Goal: Task Accomplishment & Management: Use online tool/utility

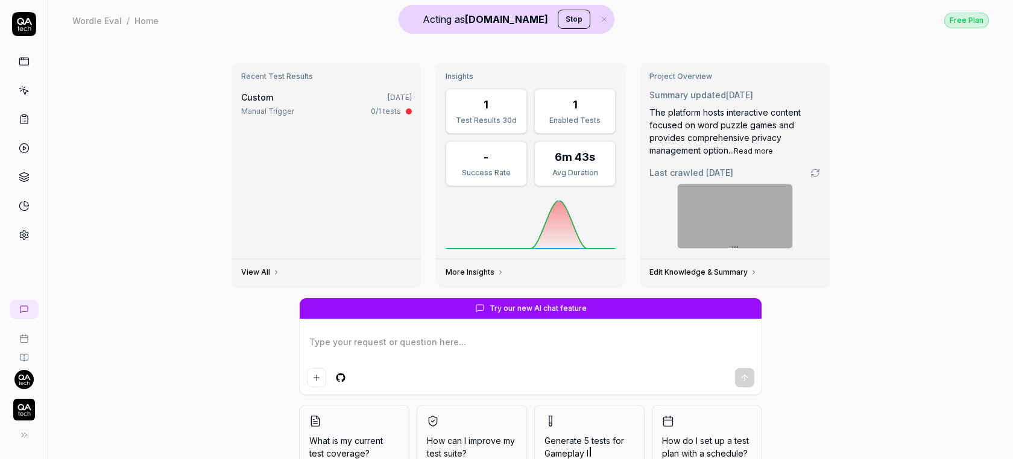
type textarea "*"
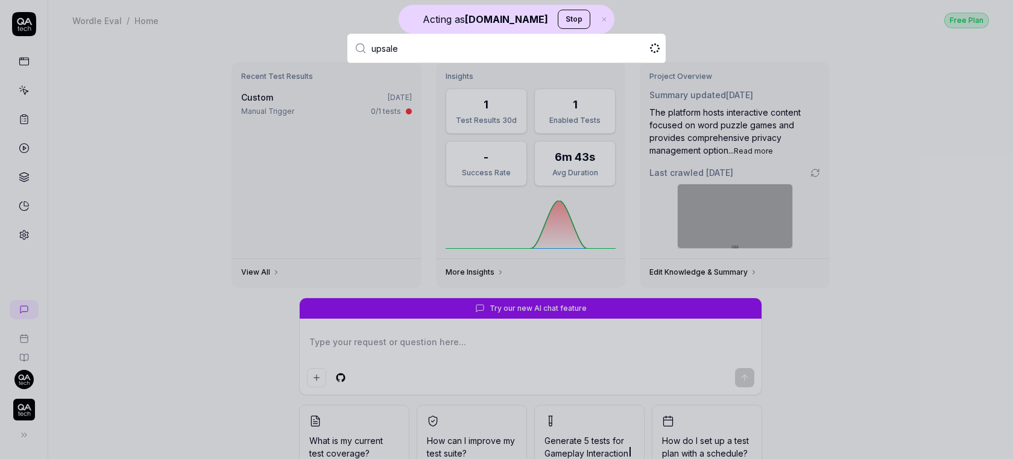
type input "upsales"
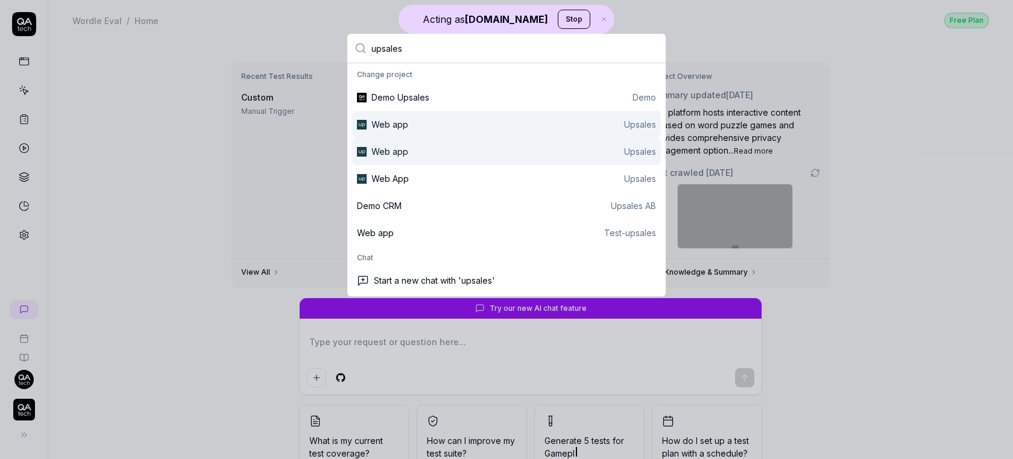
type textarea "*"
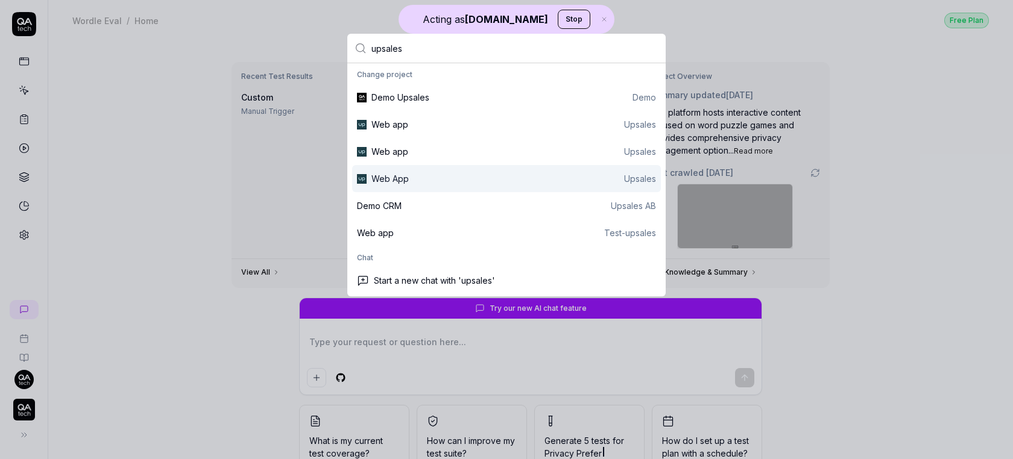
type input "upsales"
click at [410, 181] on div "Web App Upsales" at bounding box center [513, 178] width 285 height 13
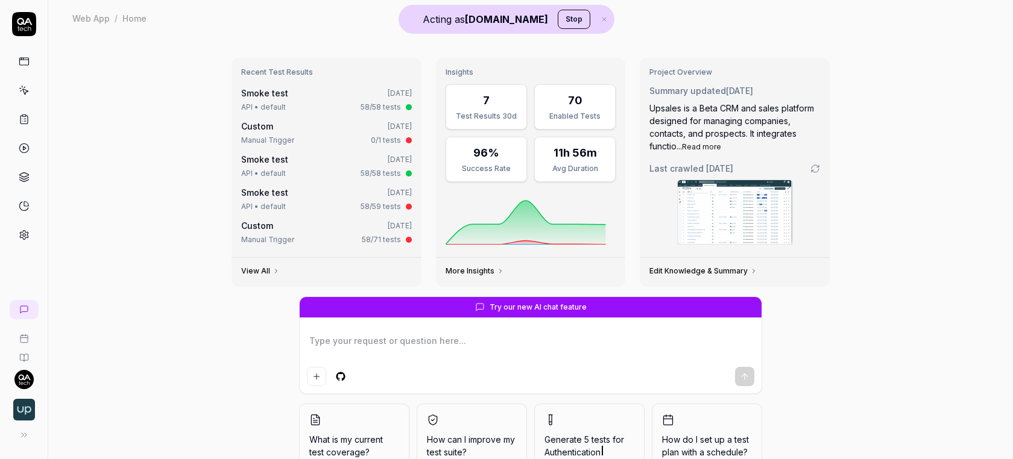
click at [20, 233] on icon at bounding box center [24, 235] width 11 height 11
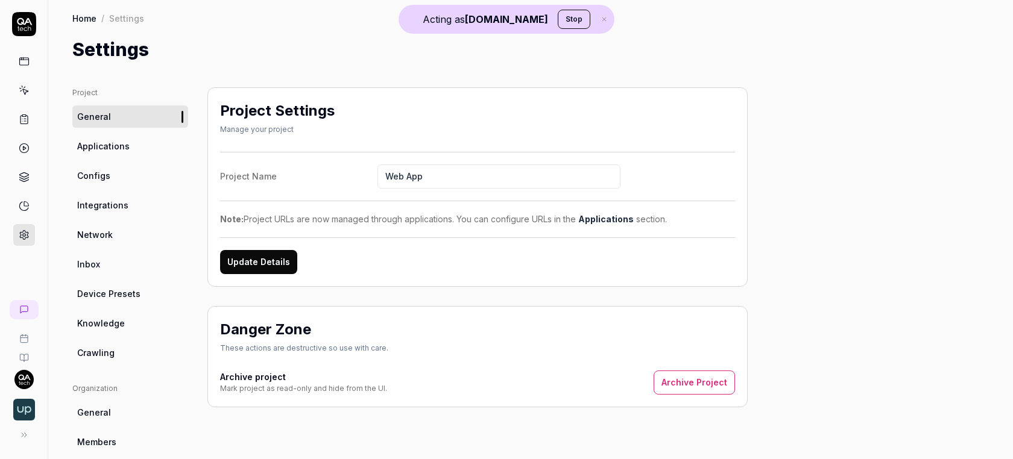
click at [112, 351] on span "Crawling" at bounding box center [95, 353] width 37 height 13
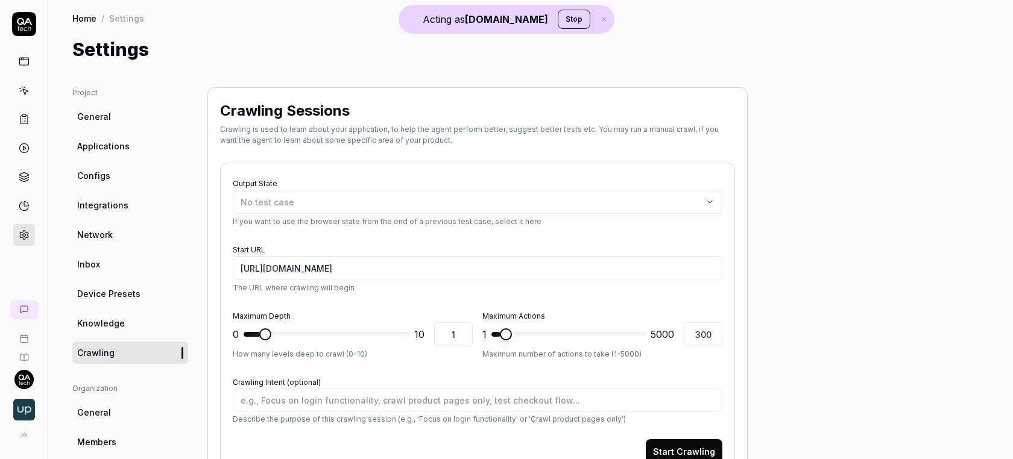
click at [105, 318] on span "Knowledge" at bounding box center [101, 323] width 48 height 13
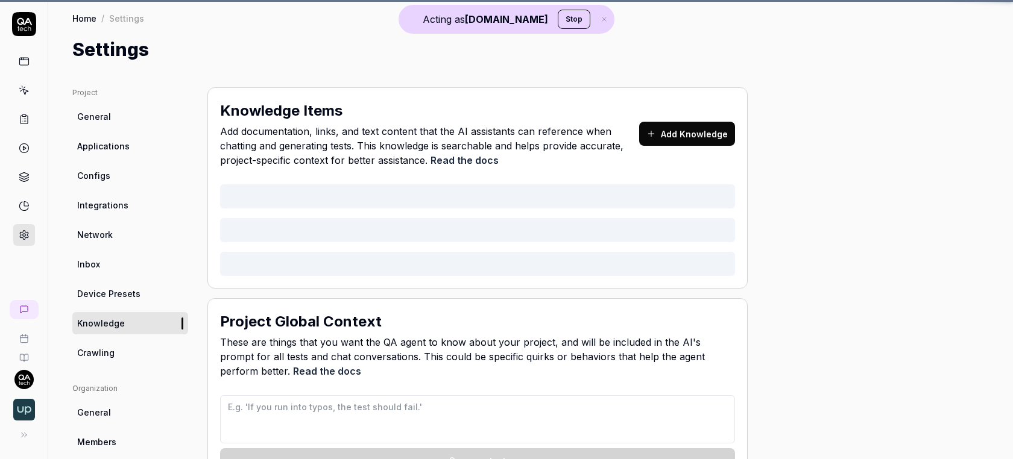
type textarea "*"
type textarea "## LO IP Dolor Sitamet con Adipisc ### Elit Seddo Eiusm - Temp incididunt utlab…"
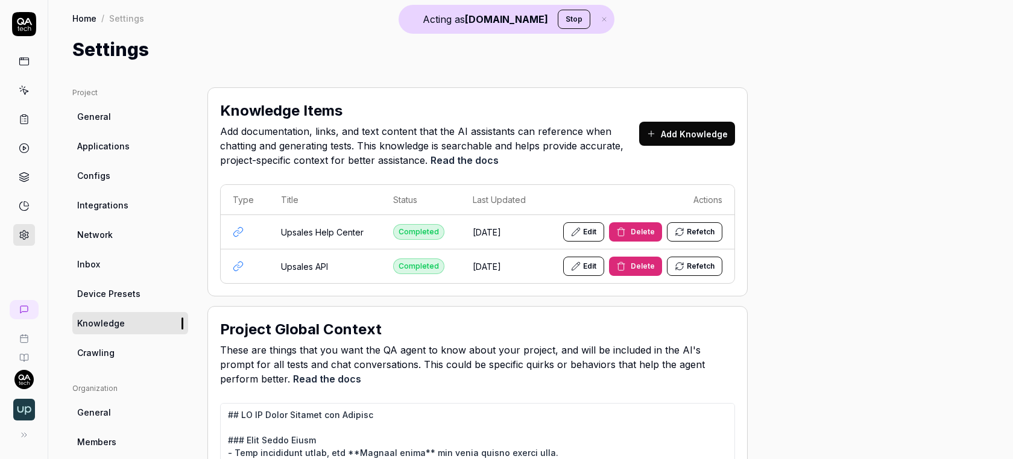
click at [113, 172] on link "Configs" at bounding box center [130, 176] width 116 height 22
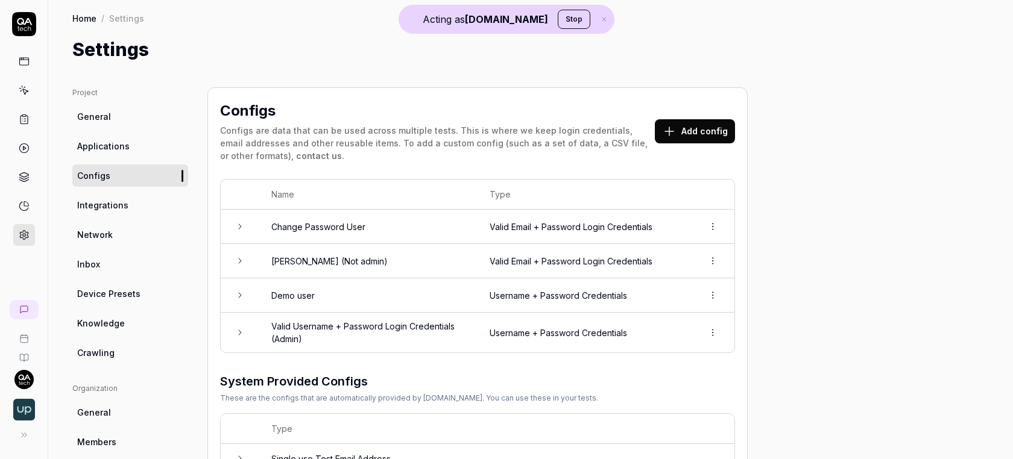
click at [153, 145] on link "Applications" at bounding box center [130, 146] width 116 height 22
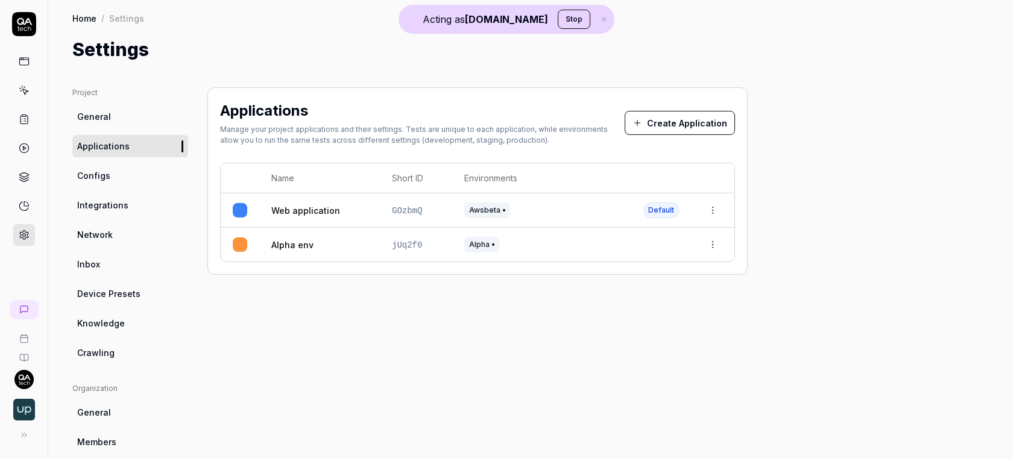
click at [25, 80] on link at bounding box center [24, 91] width 22 height 22
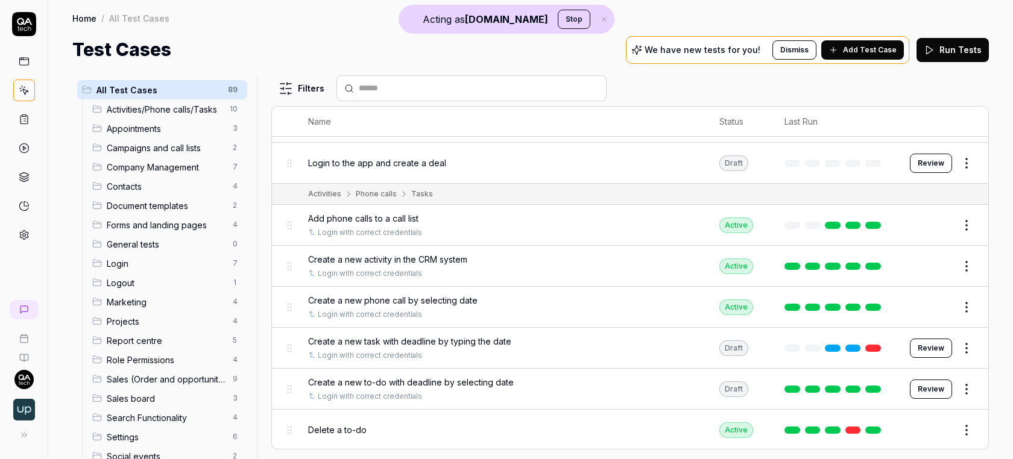
scroll to position [32, 0]
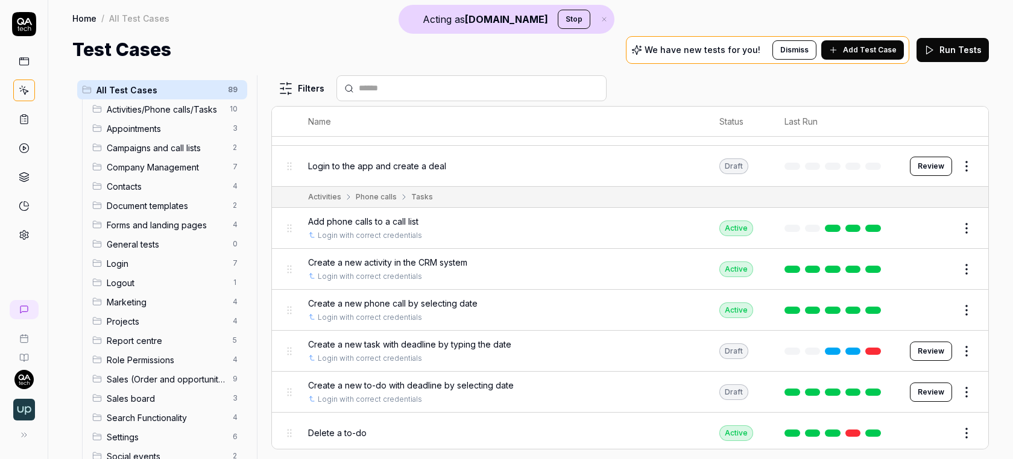
click at [849, 52] on span "Add Test Case" at bounding box center [870, 50] width 54 height 11
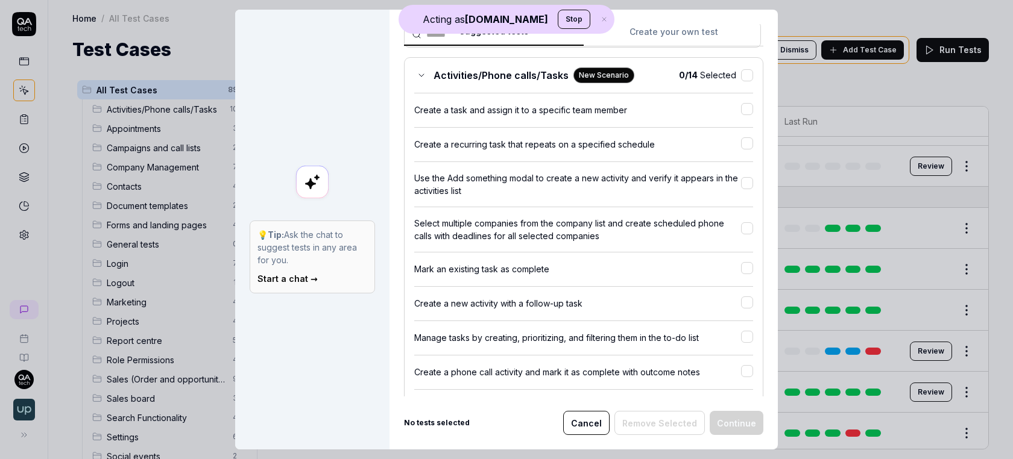
scroll to position [0, 0]
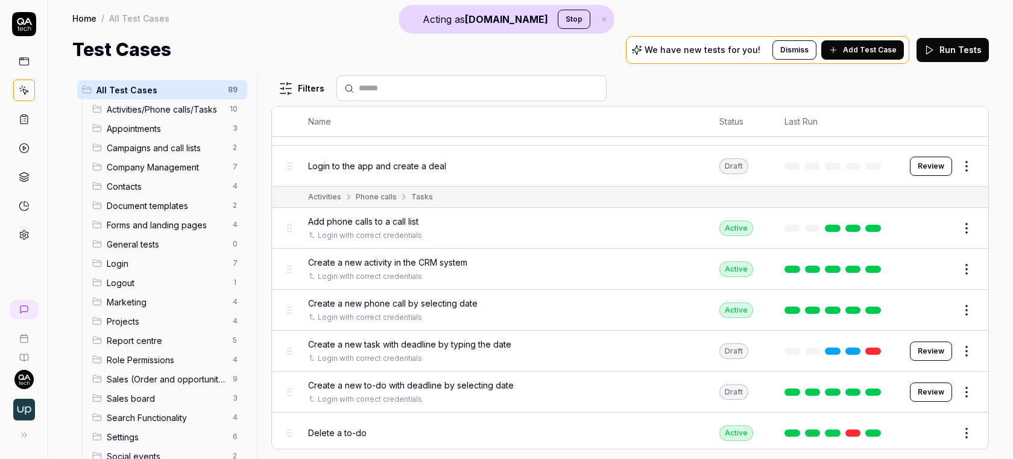
click at [879, 57] on button "Add Test Case" at bounding box center [862, 49] width 83 height 19
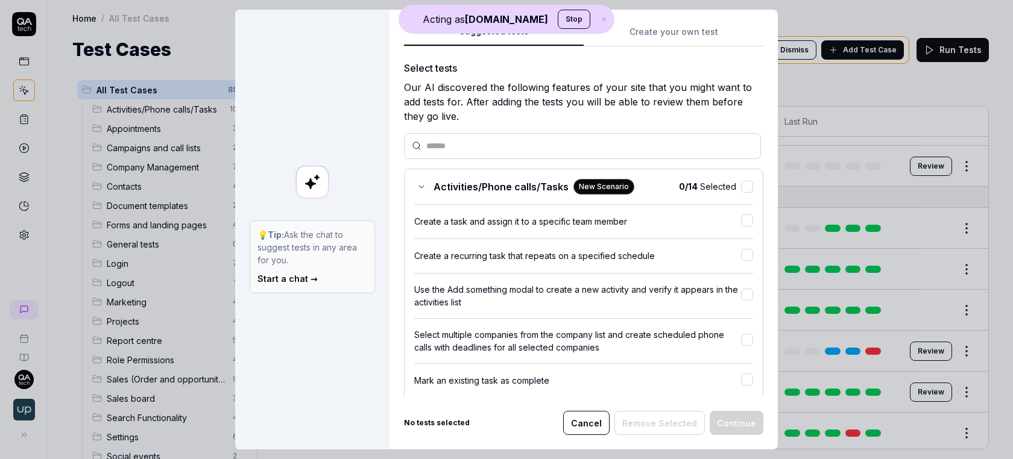
click at [685, 30] on button "Create your own test" at bounding box center [673, 36] width 180 height 22
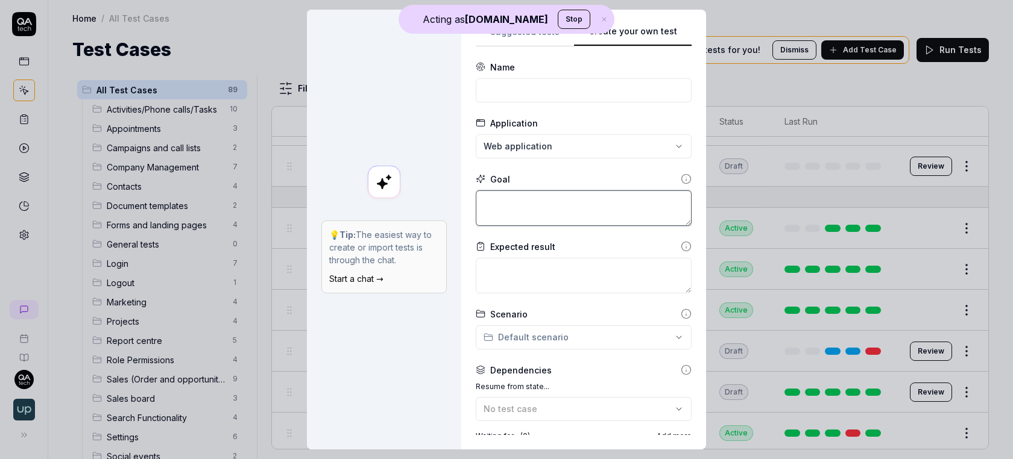
click at [519, 213] on textarea at bounding box center [584, 208] width 216 height 36
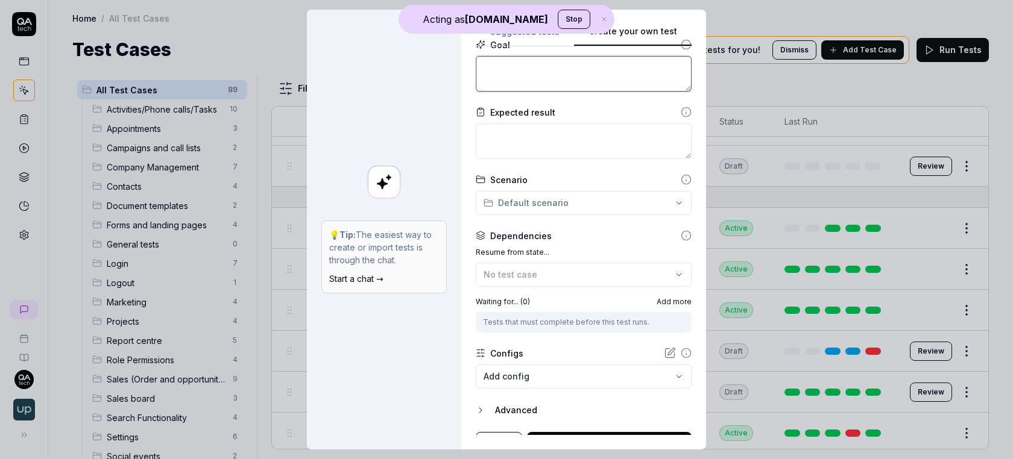
scroll to position [154, 0]
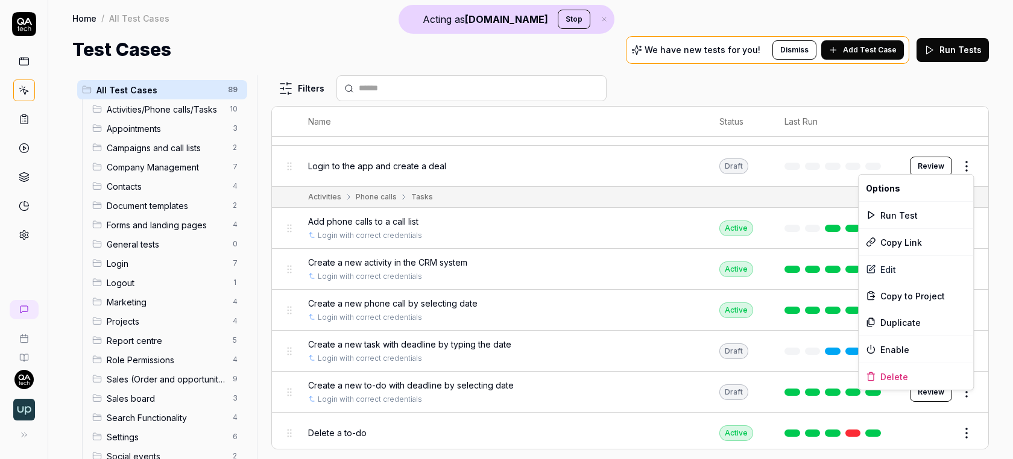
click at [911, 166] on html "Acting as QA.tech Stop Home / All Test Cases Home / All Test Cases Test Cases W…" at bounding box center [506, 229] width 1013 height 459
click at [890, 261] on div "Edit" at bounding box center [915, 269] width 115 height 27
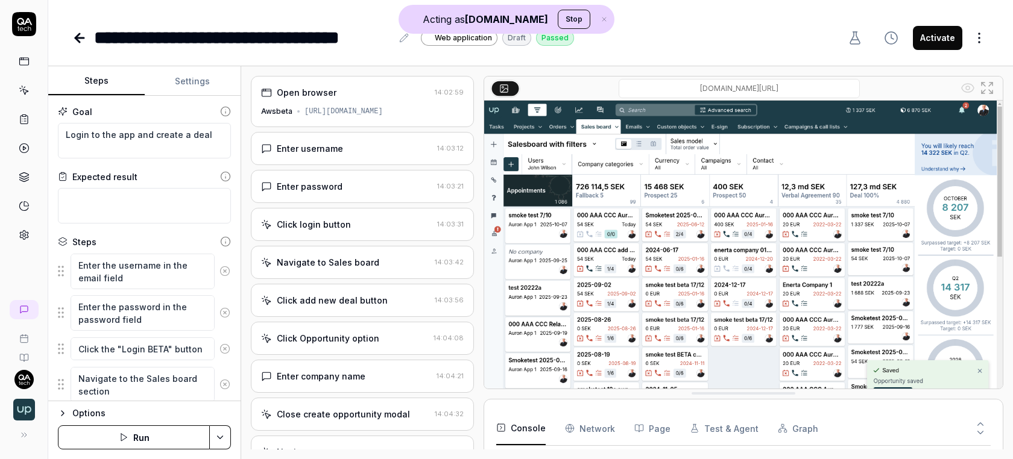
scroll to position [3261, 0]
click at [337, 93] on div "Open browser" at bounding box center [345, 92] width 169 height 13
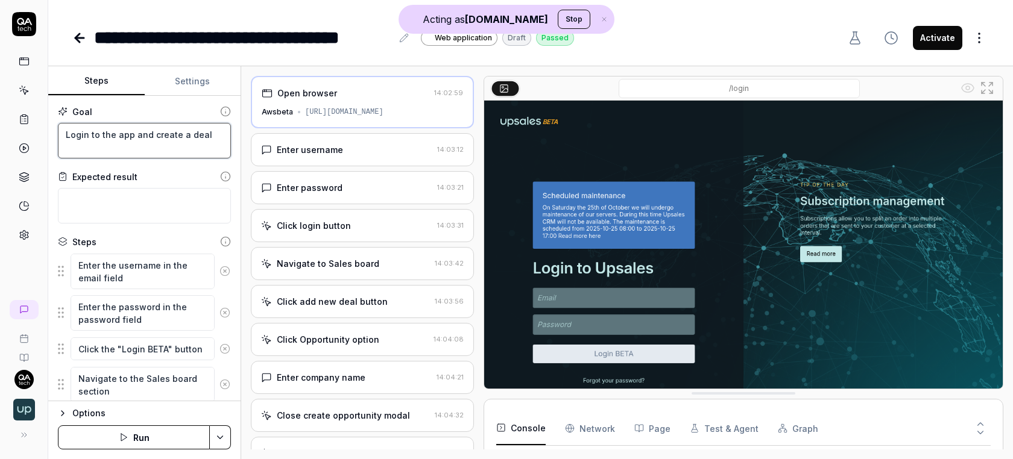
drag, startPoint x: 66, startPoint y: 136, endPoint x: 196, endPoint y: 137, distance: 130.2
click at [196, 137] on textarea "Login to the app and create a deal" at bounding box center [144, 141] width 173 height 36
click at [383, 109] on div "https://awsbeta.upsales.com" at bounding box center [344, 112] width 78 height 11
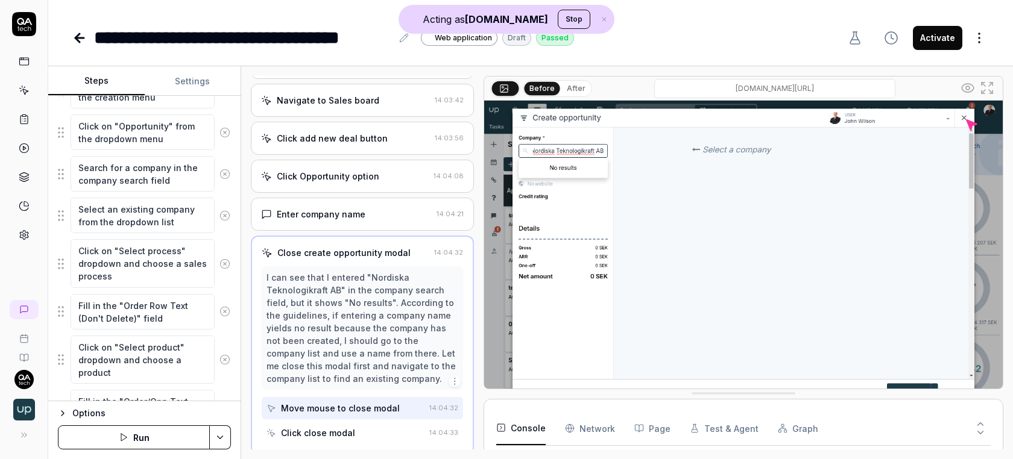
scroll to position [431, 0]
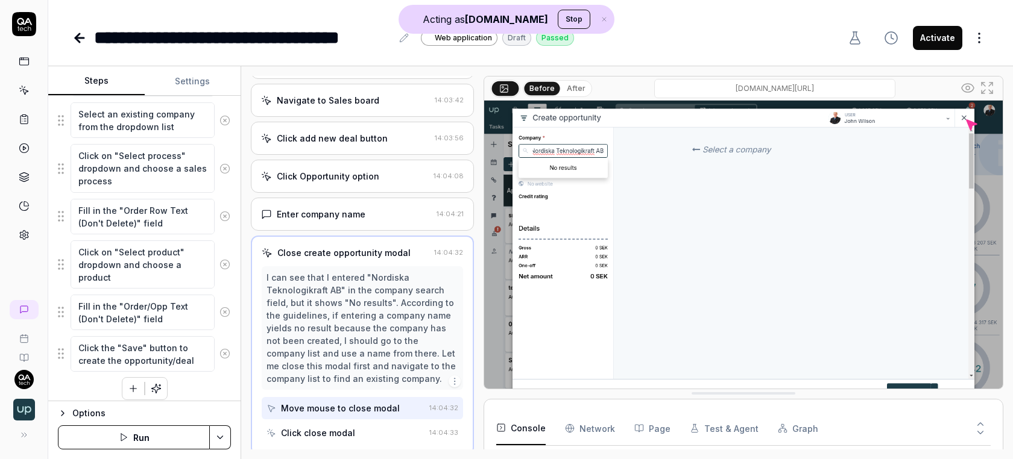
click at [133, 389] on icon "button" at bounding box center [133, 389] width 7 height 0
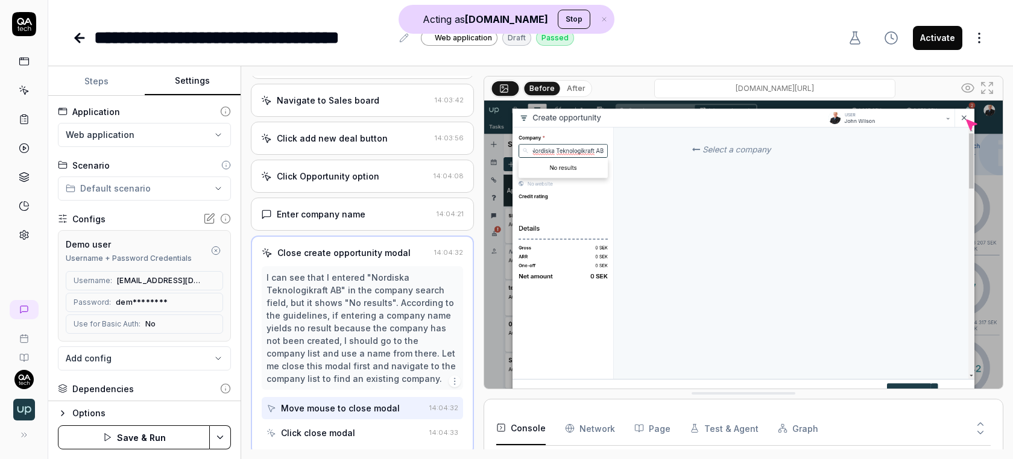
click at [221, 74] on button "Settings" at bounding box center [193, 81] width 96 height 29
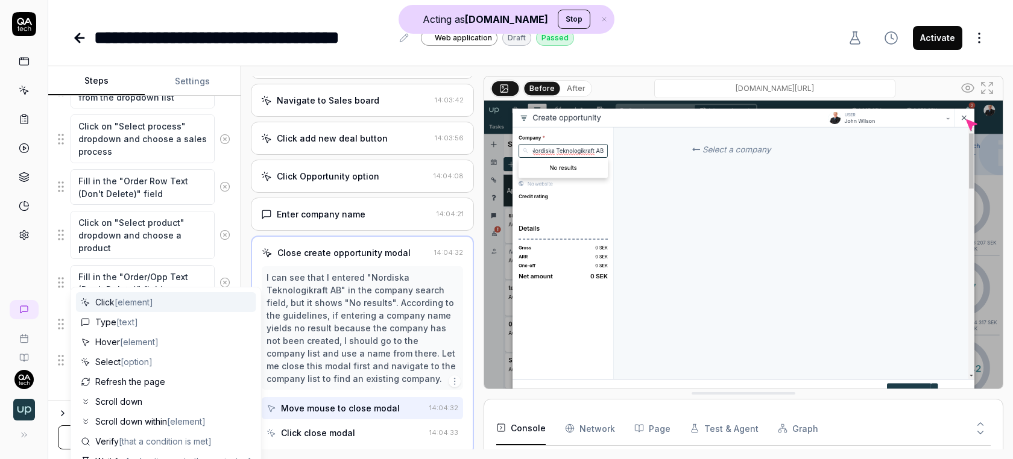
click at [110, 84] on button "Steps" at bounding box center [96, 81] width 96 height 29
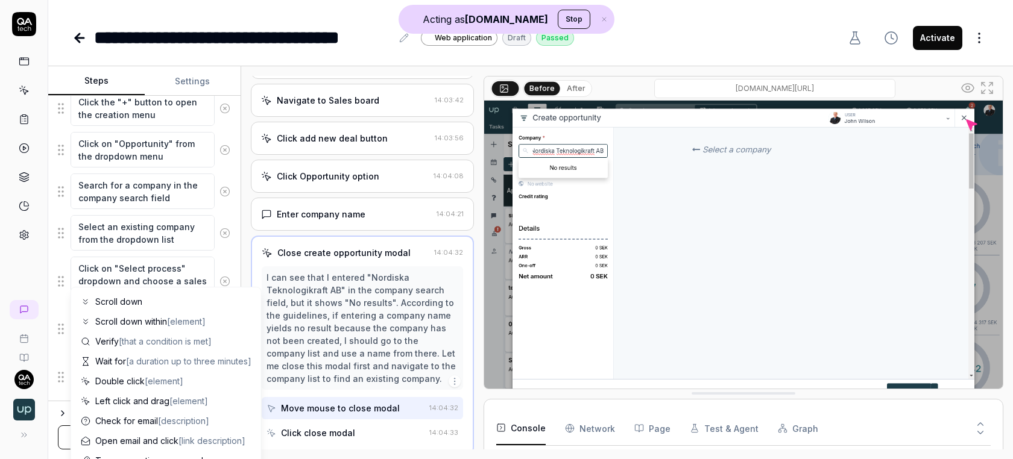
scroll to position [118, 0]
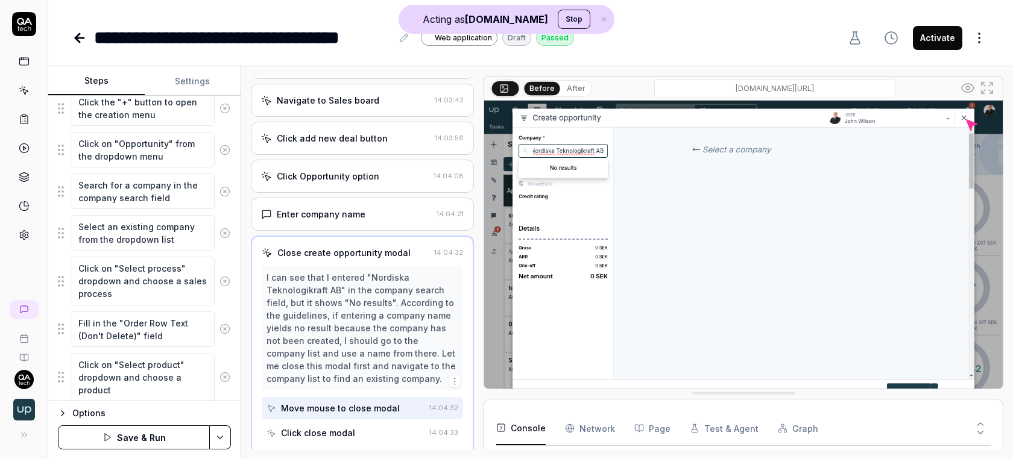
click at [221, 256] on div "Click on "Select process" dropdown and choose a sales process" at bounding box center [144, 280] width 173 height 49
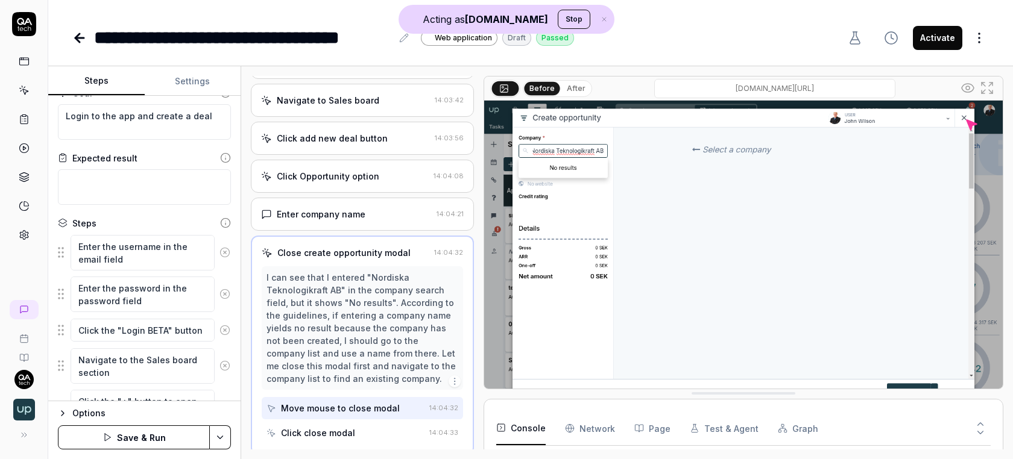
scroll to position [0, 0]
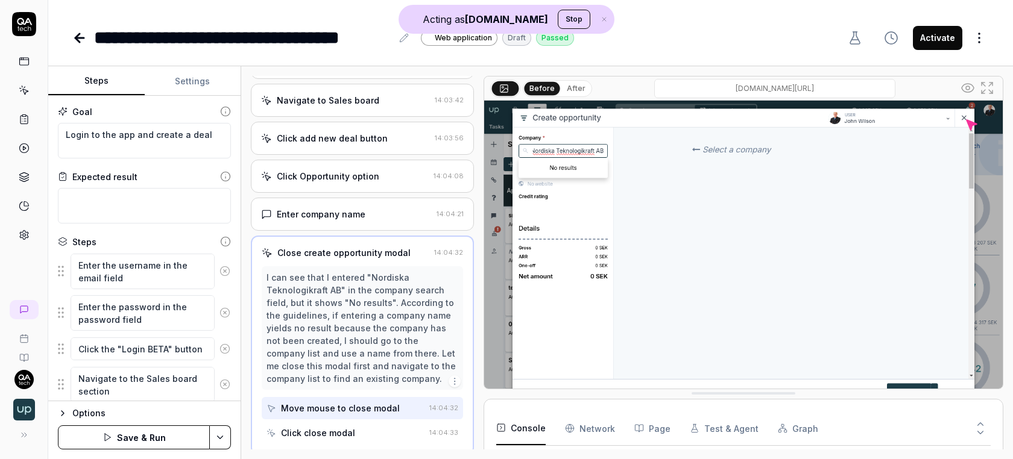
click at [25, 301] on link at bounding box center [24, 309] width 29 height 19
type textarea "*"
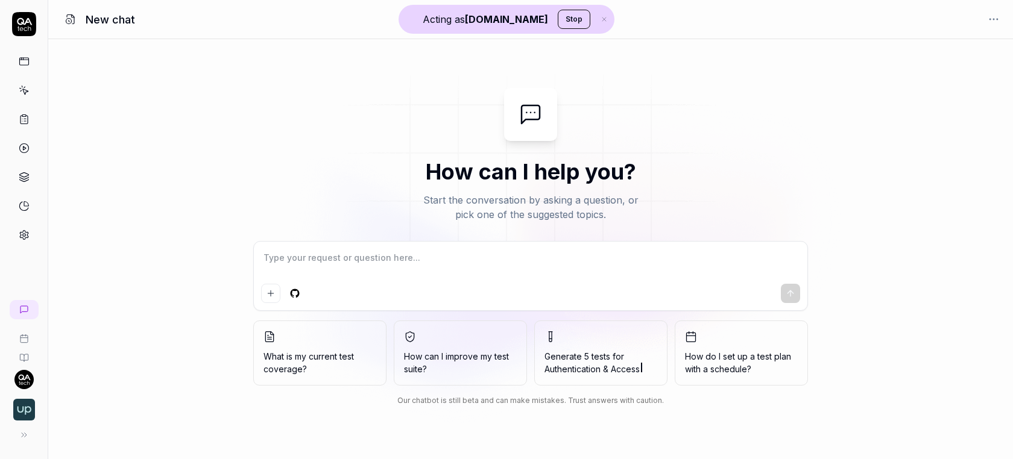
type textarea "*"
click at [17, 87] on link at bounding box center [24, 91] width 22 height 22
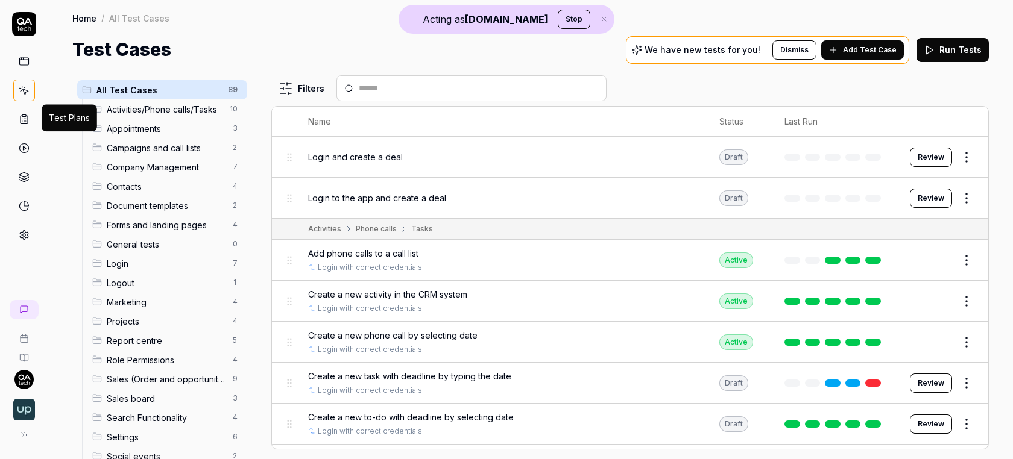
click at [20, 118] on icon at bounding box center [23, 120] width 7 height 8
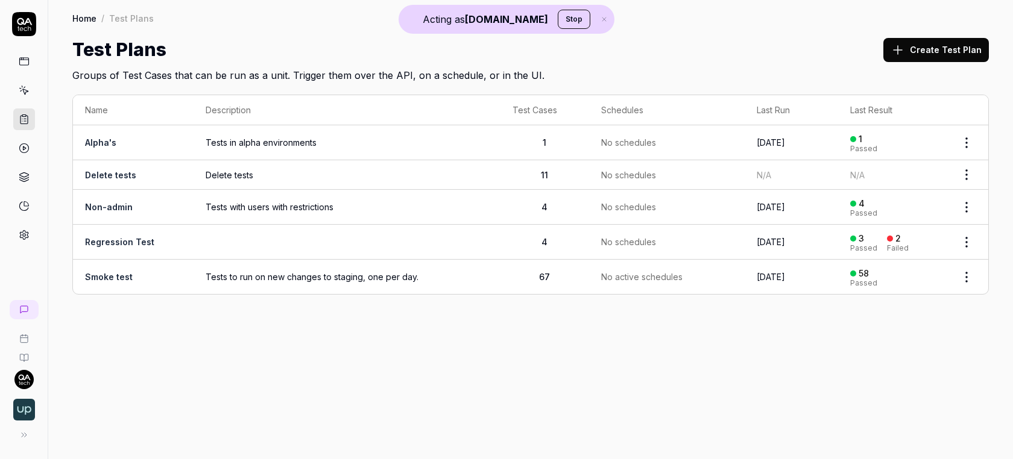
click at [207, 274] on span "Tests to run on new changes to staging, one per day." at bounding box center [347, 277] width 282 height 13
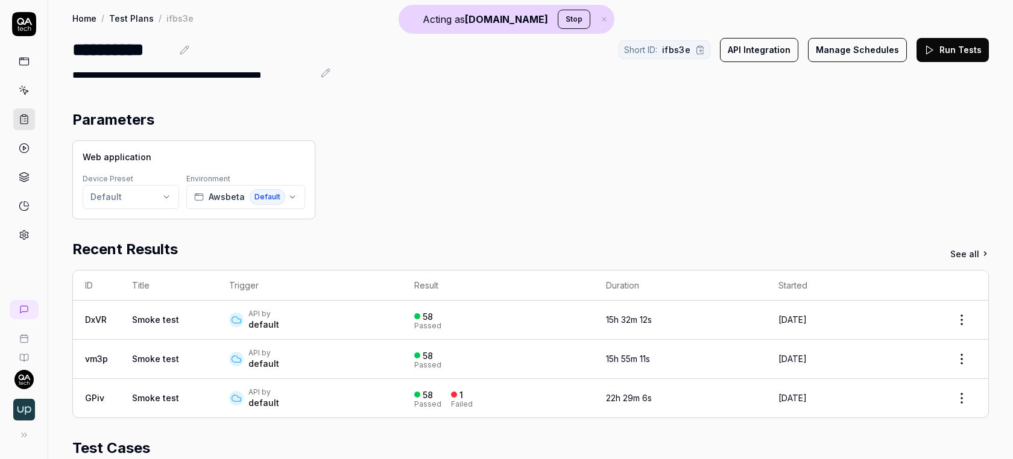
click at [861, 45] on button "Manage Schedules" at bounding box center [857, 50] width 99 height 24
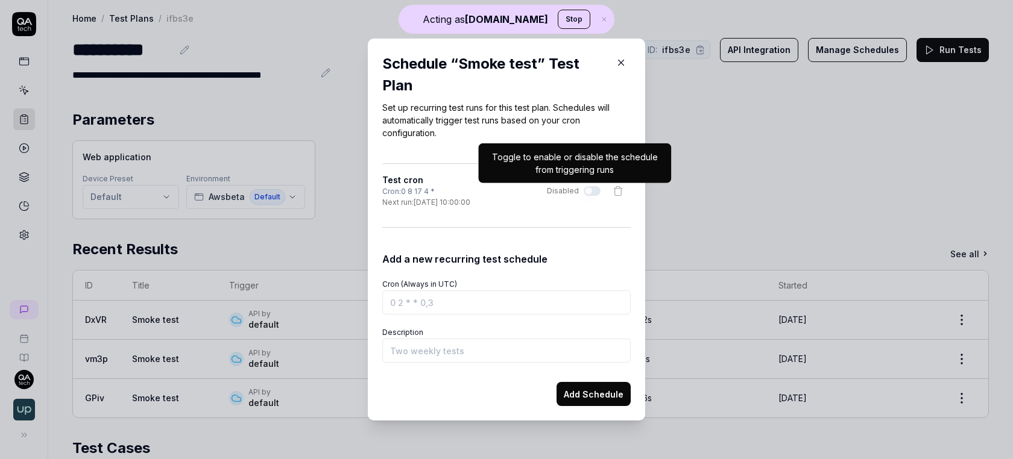
click at [621, 60] on icon "button" at bounding box center [620, 62] width 11 height 11
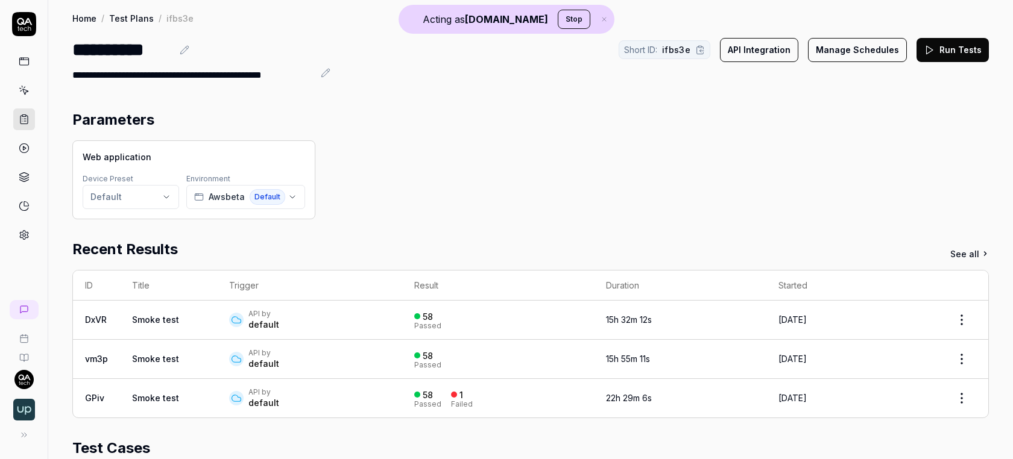
click at [24, 139] on link at bounding box center [24, 148] width 22 height 22
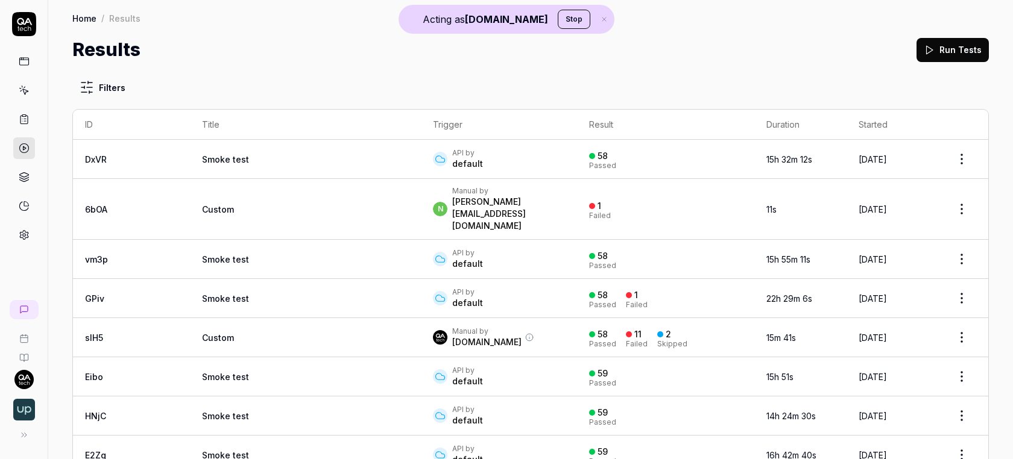
click at [754, 150] on td "15h 32m 12s" at bounding box center [800, 159] width 92 height 39
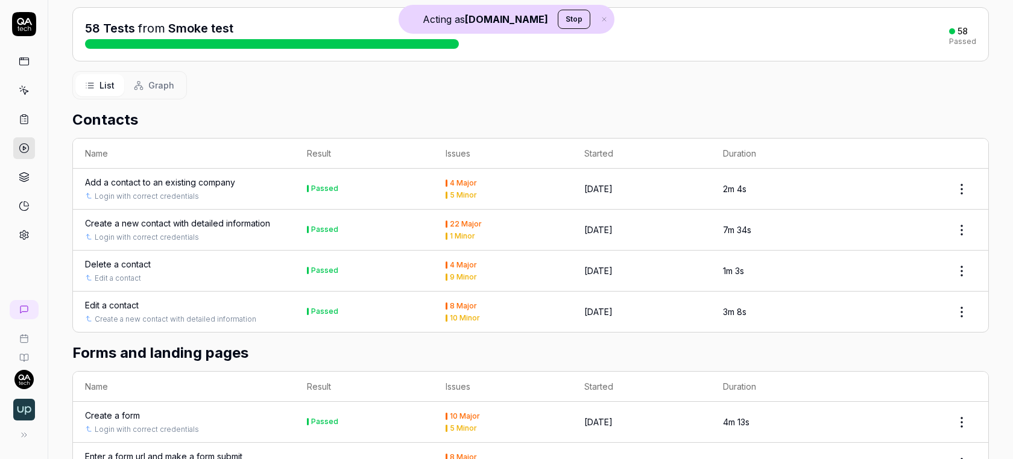
scroll to position [146, 0]
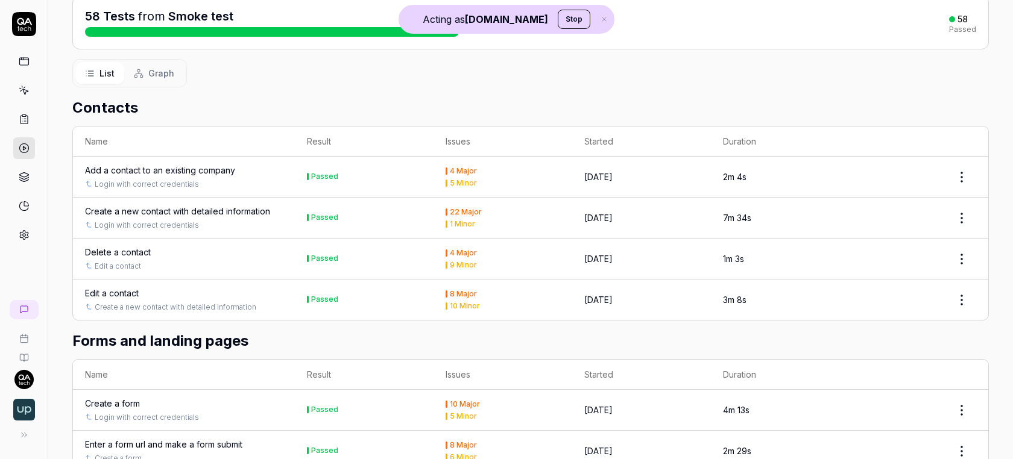
click at [161, 69] on span "Graph" at bounding box center [161, 73] width 26 height 13
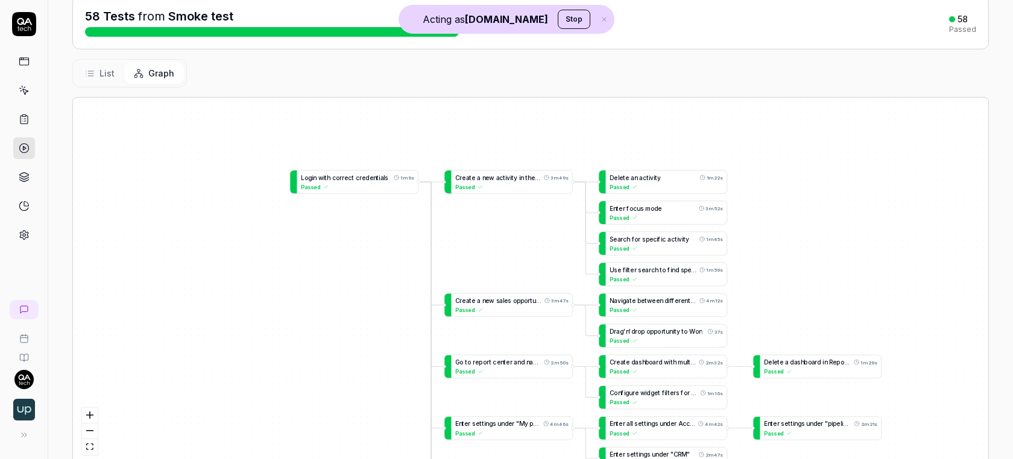
click at [113, 71] on span "List" at bounding box center [106, 73] width 15 height 13
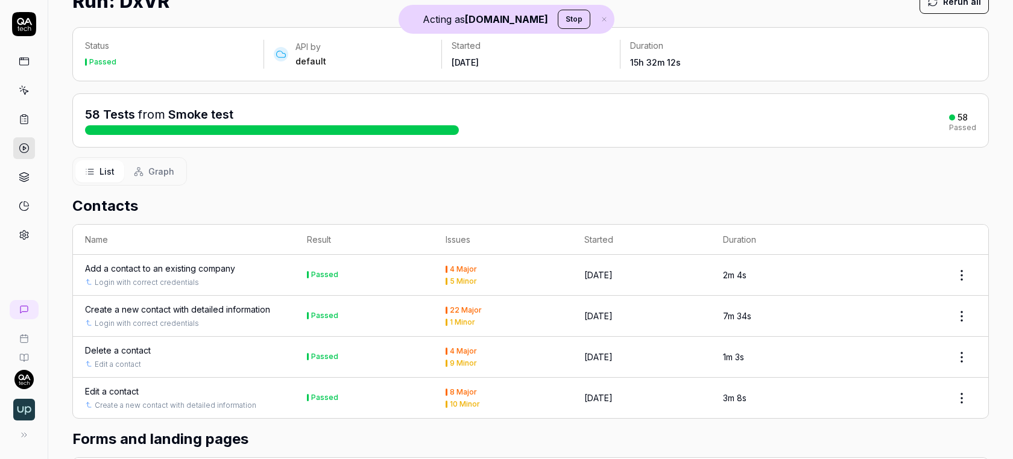
scroll to position [20, 0]
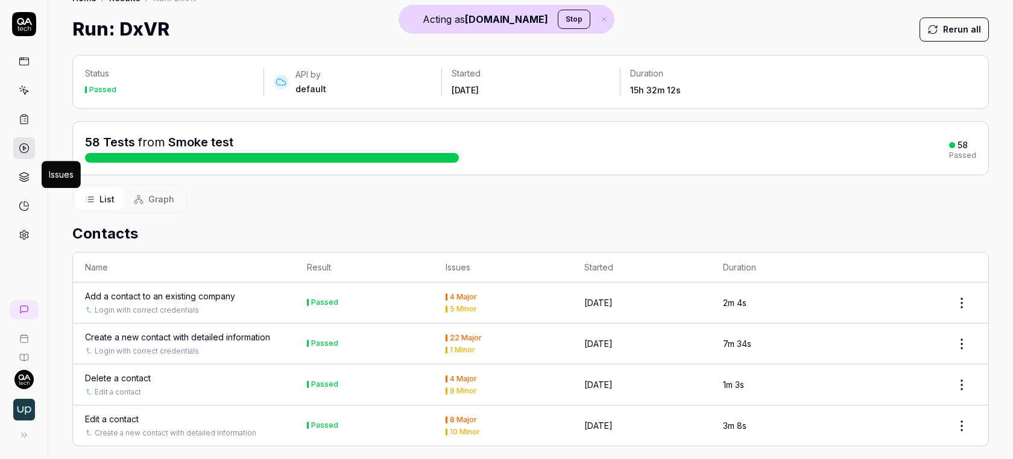
click at [21, 173] on icon at bounding box center [23, 174] width 9 height 5
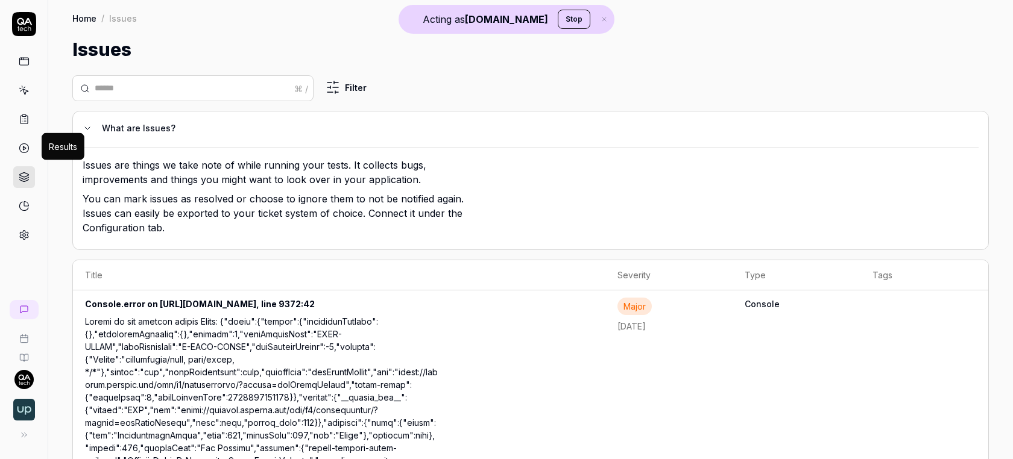
click at [23, 146] on polygon at bounding box center [24, 148] width 3 height 4
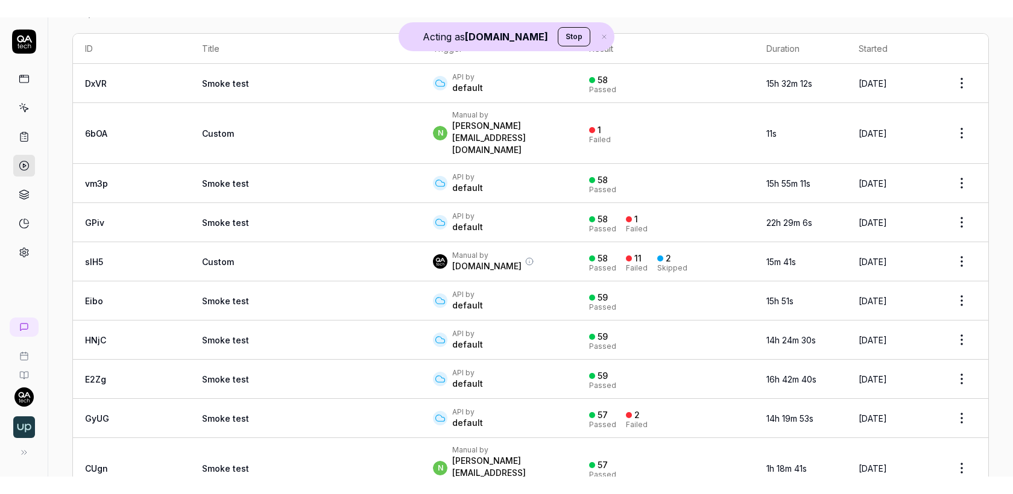
scroll to position [159, 0]
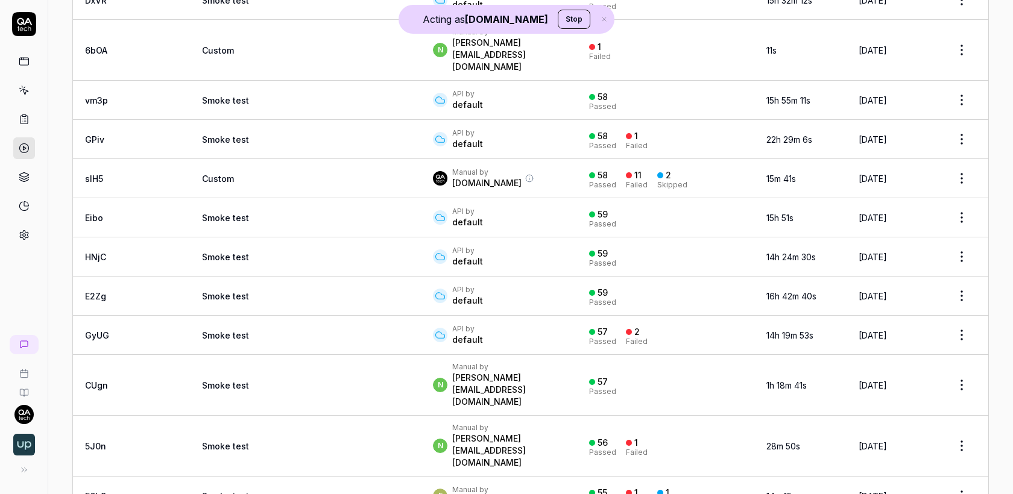
click at [24, 207] on icon at bounding box center [24, 206] width 11 height 11
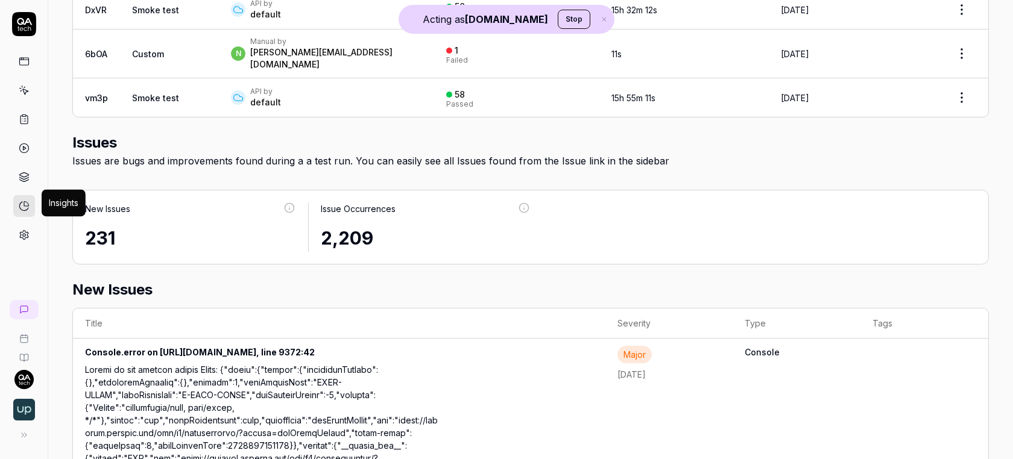
scroll to position [491, 0]
click at [15, 175] on link at bounding box center [24, 177] width 22 height 22
click at [26, 172] on icon at bounding box center [24, 177] width 11 height 11
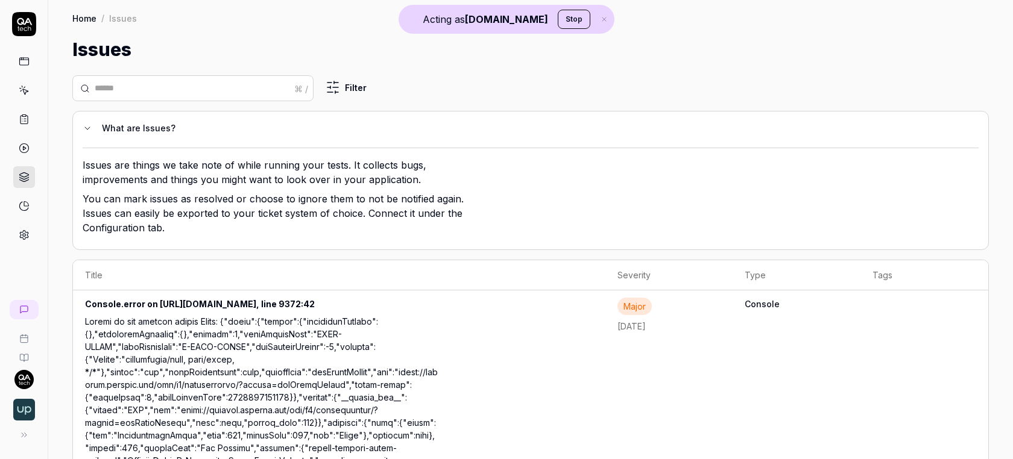
click at [32, 147] on link at bounding box center [24, 148] width 22 height 22
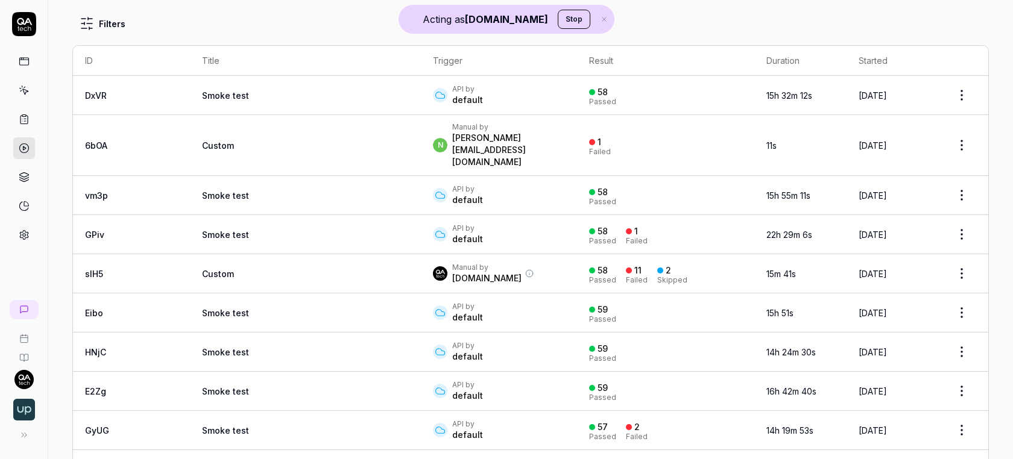
scroll to position [97, 0]
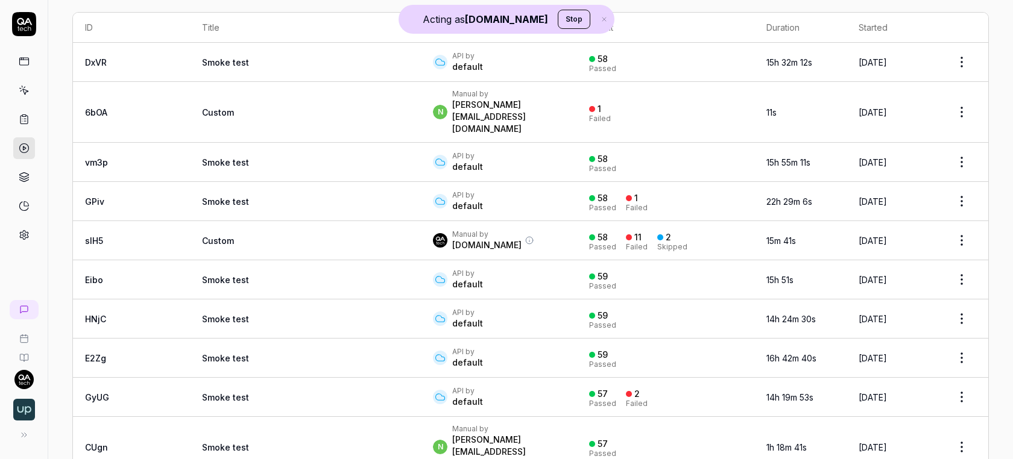
click at [206, 182] on td "Smoke test" at bounding box center [305, 201] width 231 height 39
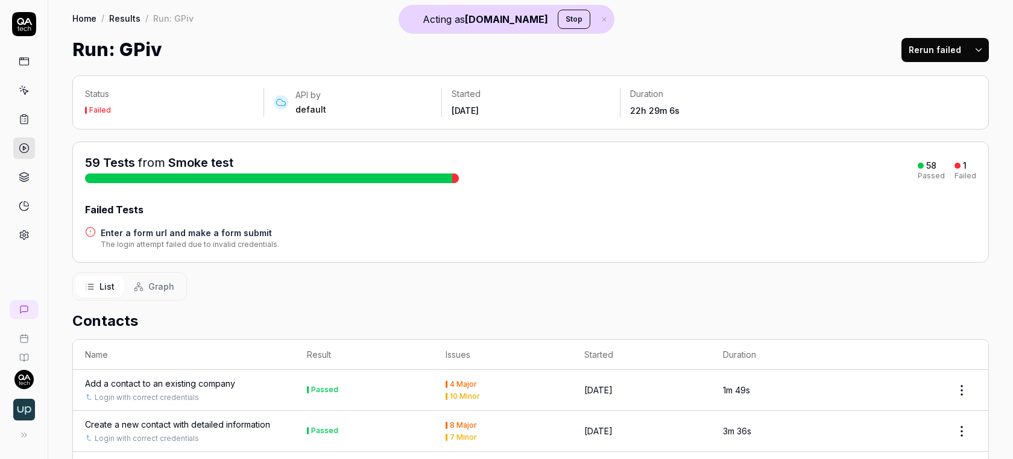
scroll to position [83, 0]
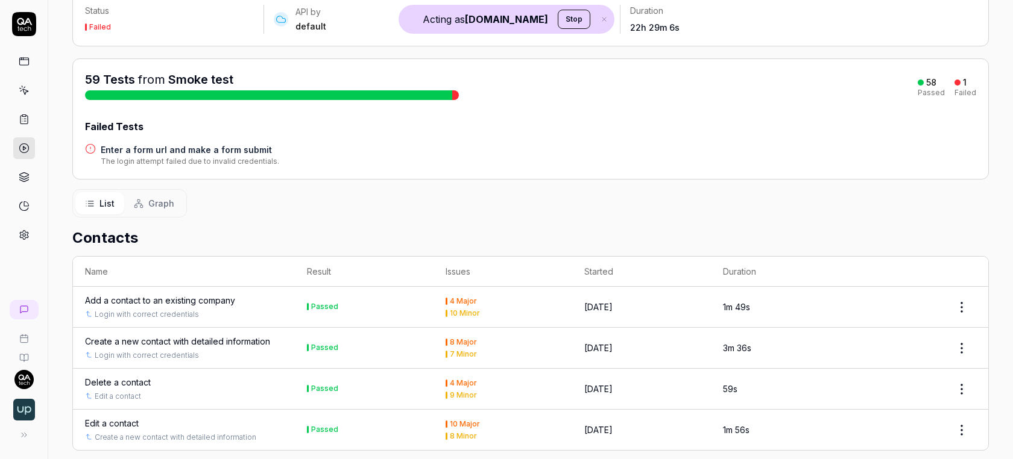
click at [141, 143] on h4 "Enter a form url and make a form submit" at bounding box center [190, 149] width 178 height 13
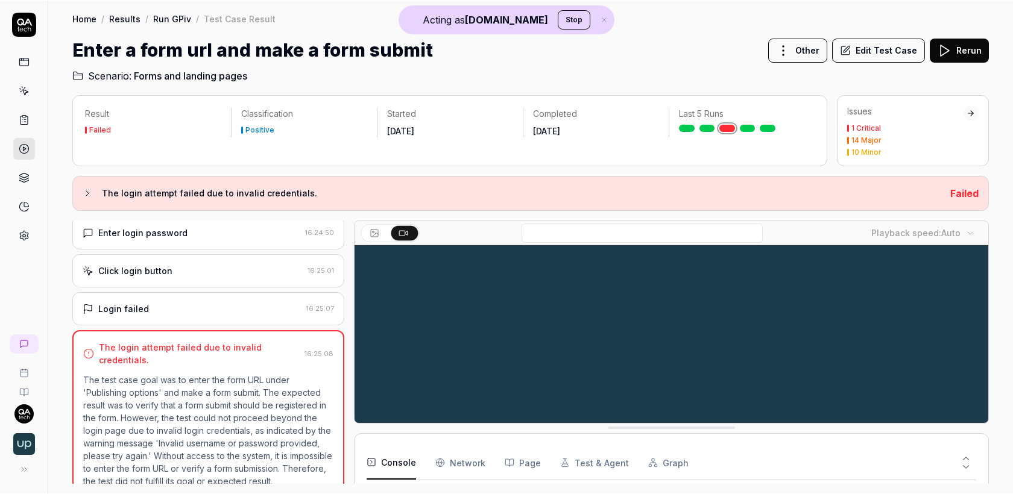
scroll to position [97, 0]
